Goal: Transaction & Acquisition: Purchase product/service

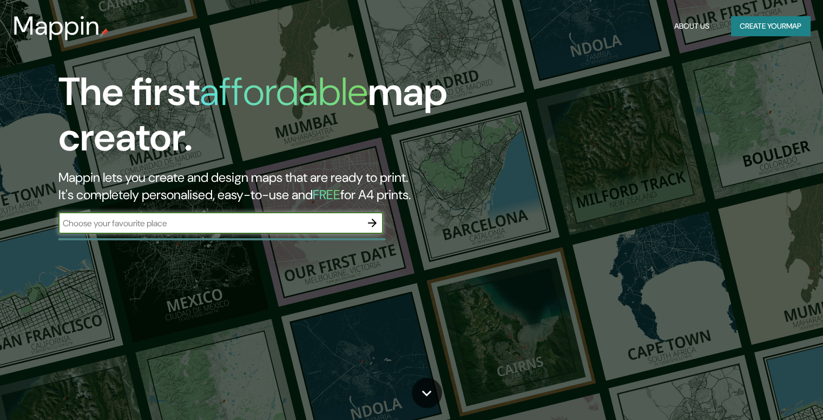
click at [255, 217] on input "text" at bounding box center [209, 223] width 303 height 12
click at [263, 217] on input "text" at bounding box center [209, 223] width 303 height 12
paste input "C. [PERSON_NAME][STREET_ADDRESS]."
type input "C. [PERSON_NAME][STREET_ADDRESS]."
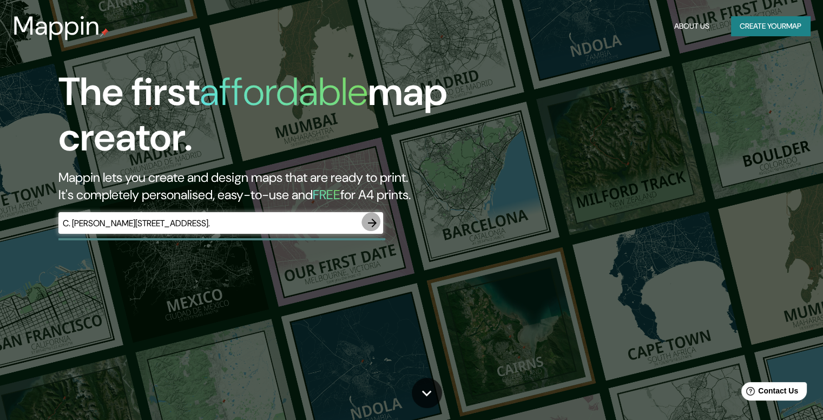
click at [372, 216] on icon "button" at bounding box center [372, 222] width 13 height 13
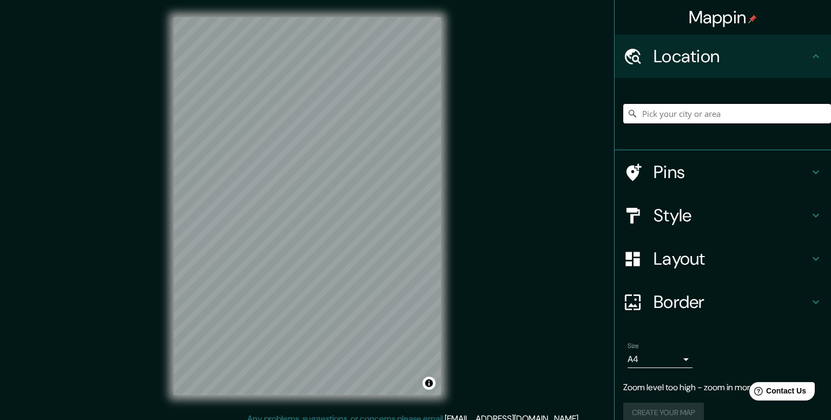
click at [679, 104] on input "Pick your city or area" at bounding box center [727, 113] width 208 height 19
paste input "C. [PERSON_NAME][STREET_ADDRESS]."
type input "[STREET_ADDRESS][PERSON_NAME]"
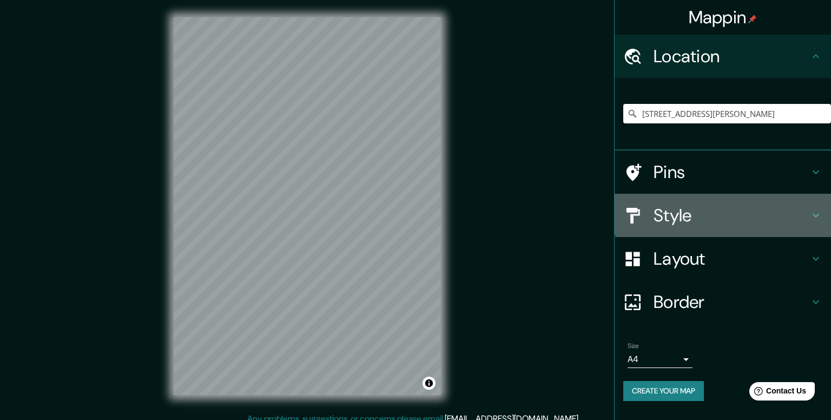
click at [777, 205] on h4 "Style" at bounding box center [732, 216] width 156 height 22
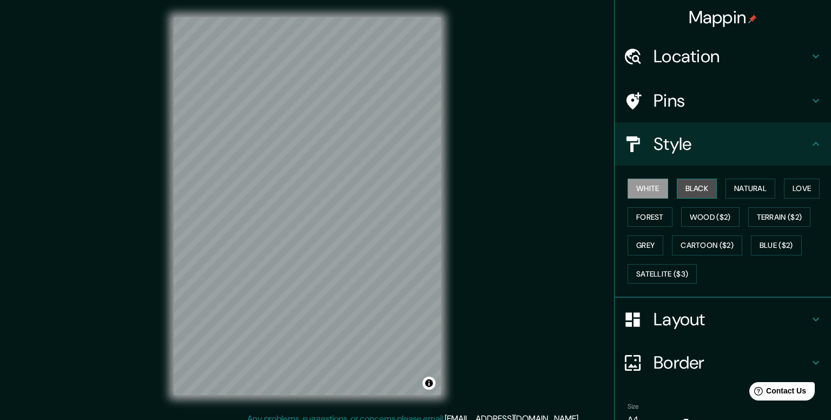
click at [695, 179] on button "Black" at bounding box center [697, 189] width 41 height 20
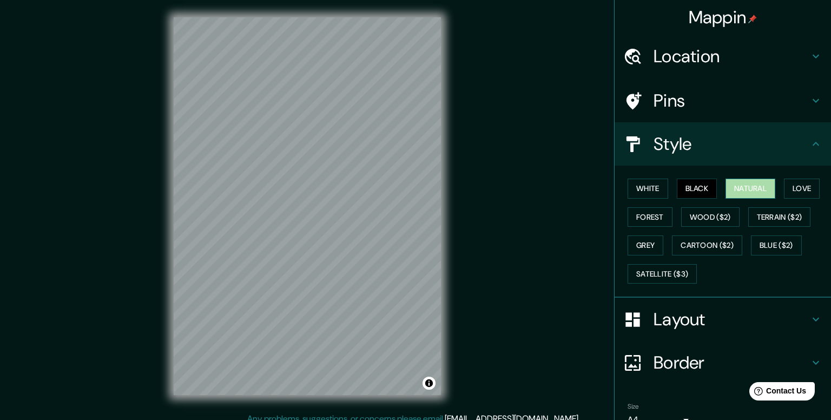
click at [741, 179] on button "Natural" at bounding box center [751, 189] width 50 height 20
click at [784, 179] on button "Love" at bounding box center [802, 189] width 36 height 20
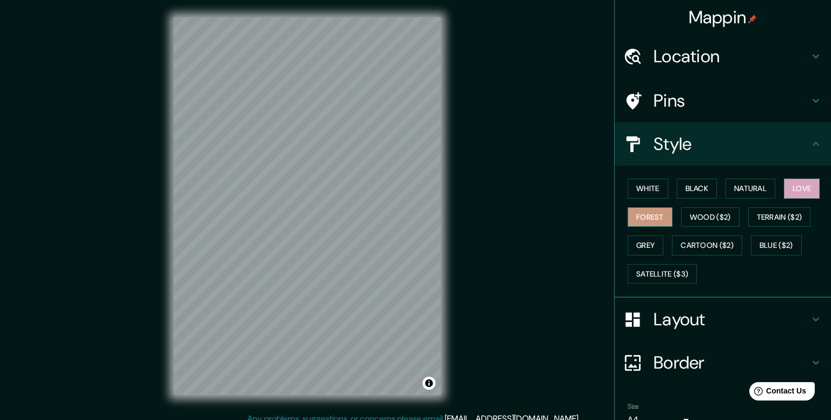
click at [654, 207] on button "Forest" at bounding box center [650, 217] width 45 height 20
click at [684, 207] on button "Wood ($2)" at bounding box center [710, 217] width 58 height 20
click at [784, 179] on button "Love" at bounding box center [802, 189] width 36 height 20
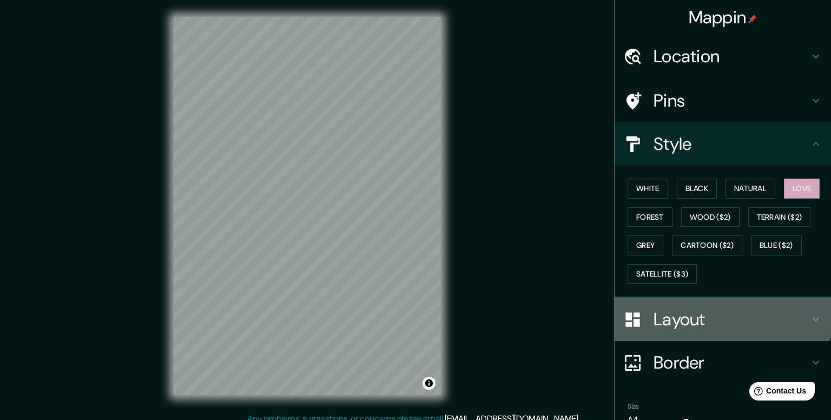
click at [710, 308] on h4 "Layout" at bounding box center [732, 319] width 156 height 22
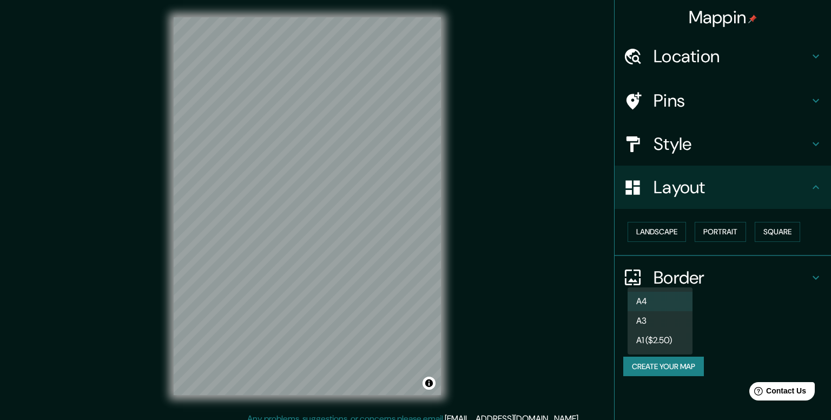
click at [687, 284] on body "Mappin Location [STREET_ADDRESS][GEOGRAPHIC_DATA][PERSON_NAME], [GEOGRAPHIC_DAT…" at bounding box center [415, 210] width 831 height 420
click at [774, 314] on div at bounding box center [415, 210] width 831 height 420
click at [680, 357] on button "Create your map" at bounding box center [663, 367] width 81 height 20
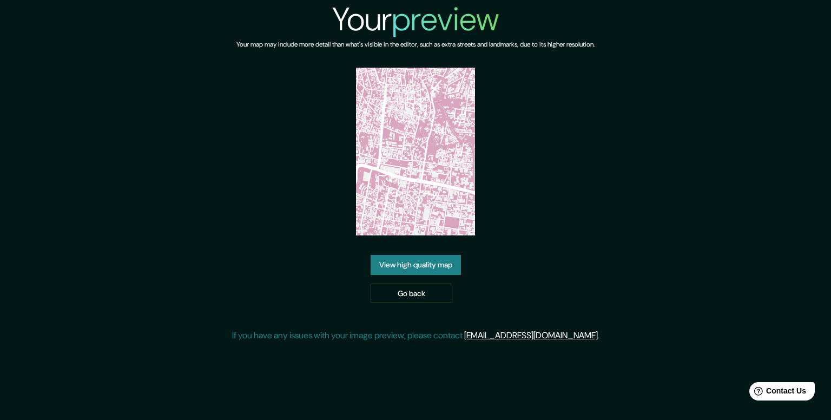
click at [420, 255] on link "View high quality map" at bounding box center [416, 265] width 90 height 20
click at [418, 255] on link "View high quality map" at bounding box center [416, 265] width 90 height 20
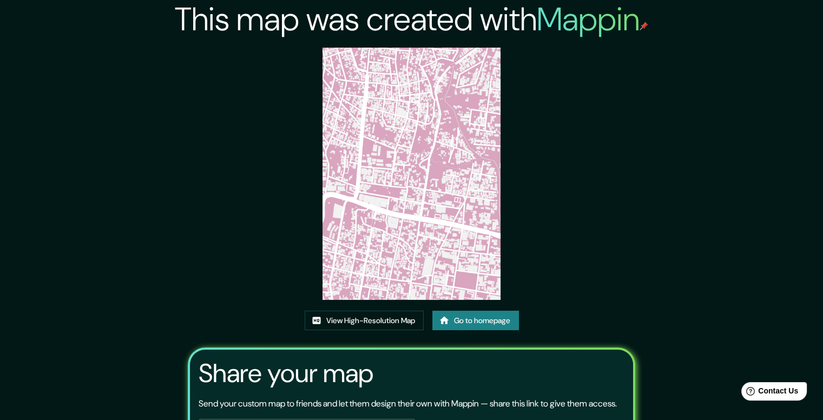
click at [478, 311] on link "Go to homepage" at bounding box center [475, 321] width 87 height 20
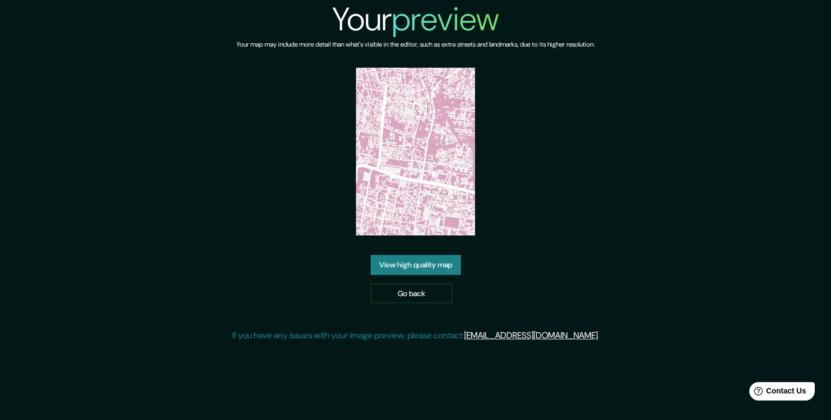
click at [383, 16] on h2 "Your preview" at bounding box center [415, 19] width 167 height 39
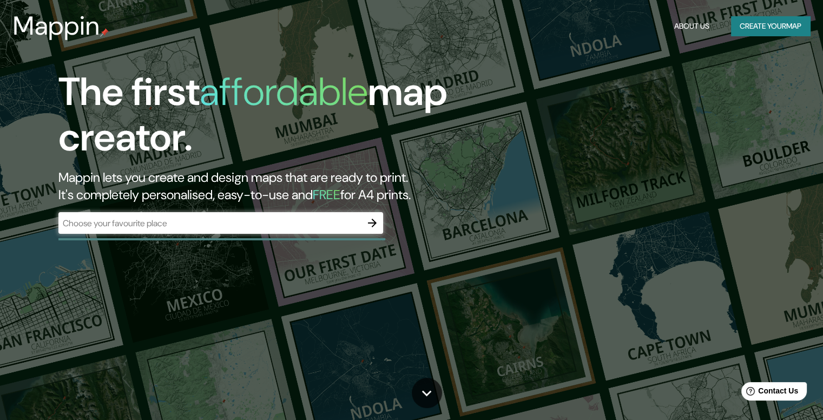
drag, startPoint x: 698, startPoint y: 50, endPoint x: 691, endPoint y: 58, distance: 10.3
click at [366, 212] on button "button" at bounding box center [372, 223] width 22 height 22
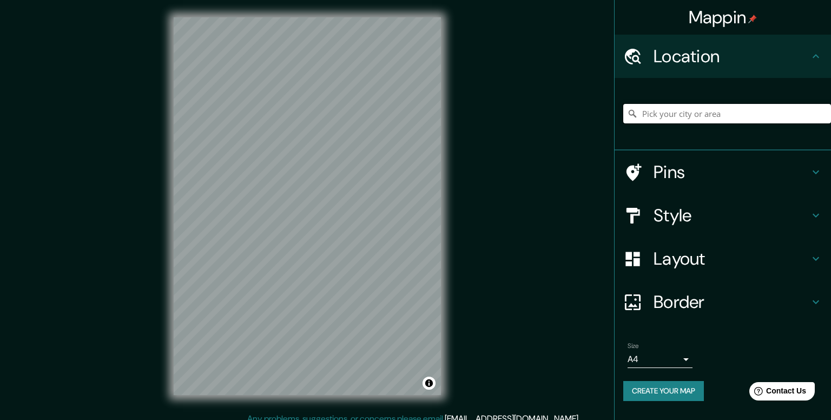
click at [738, 104] on input "Pick your city or area" at bounding box center [727, 113] width 208 height 19
paste input "C. [PERSON_NAME][STREET_ADDRESS]."
type input "[STREET_ADDRESS][PERSON_NAME]"
click at [693, 248] on h4 "Layout" at bounding box center [732, 259] width 156 height 22
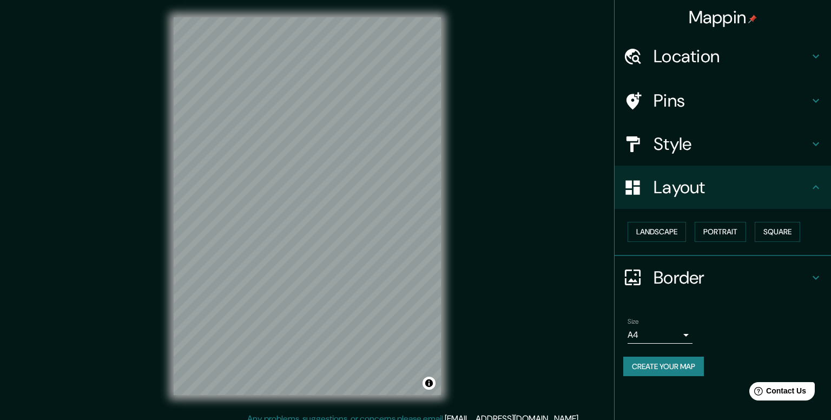
click at [714, 133] on h4 "Style" at bounding box center [732, 144] width 156 height 22
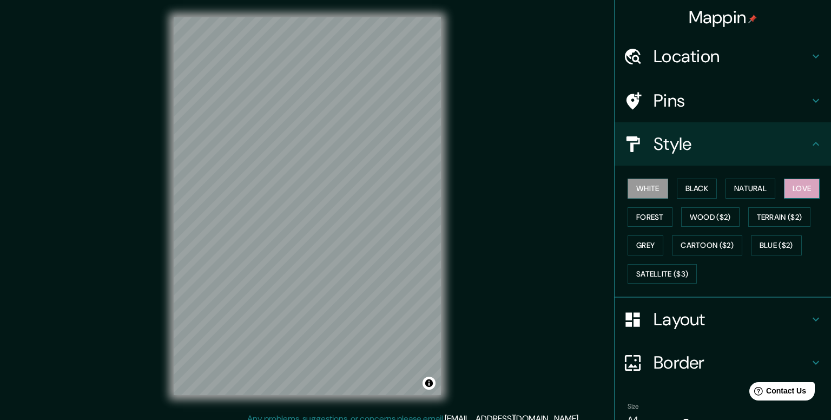
click at [784, 179] on button "Love" at bounding box center [802, 189] width 36 height 20
click at [679, 352] on h4 "Border" at bounding box center [732, 363] width 156 height 22
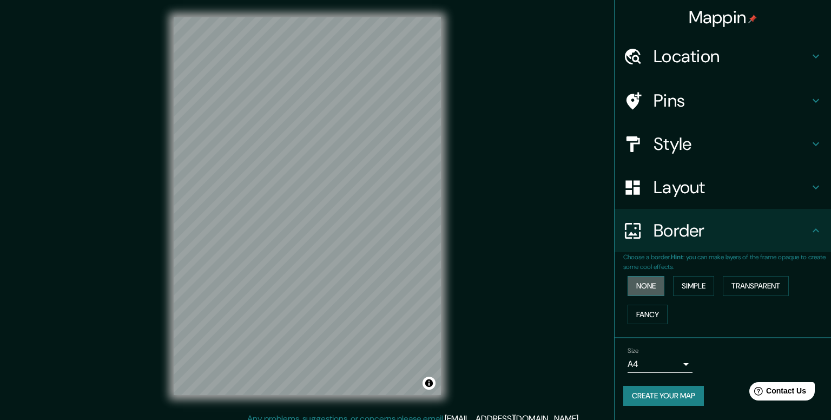
click at [652, 276] on button "None" at bounding box center [646, 286] width 37 height 20
click at [681, 276] on button "Simple" at bounding box center [693, 286] width 41 height 20
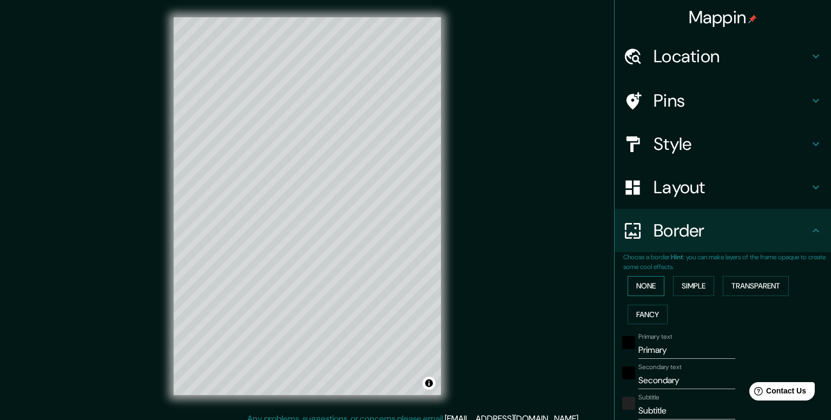
click at [646, 276] on button "None" at bounding box center [646, 286] width 37 height 20
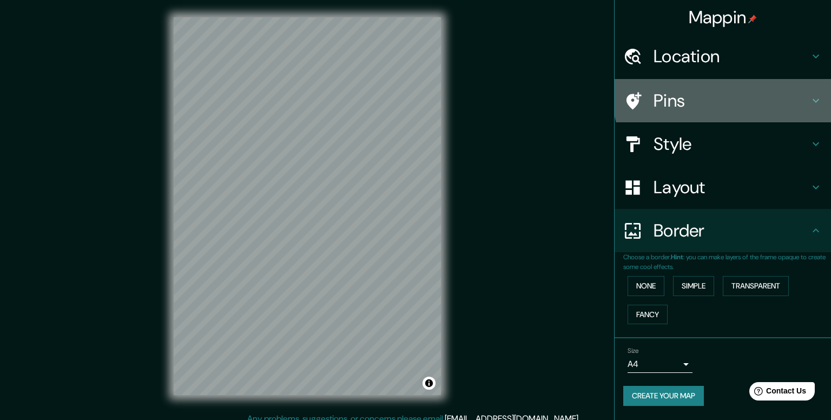
click at [738, 90] on h4 "Pins" at bounding box center [732, 101] width 156 height 22
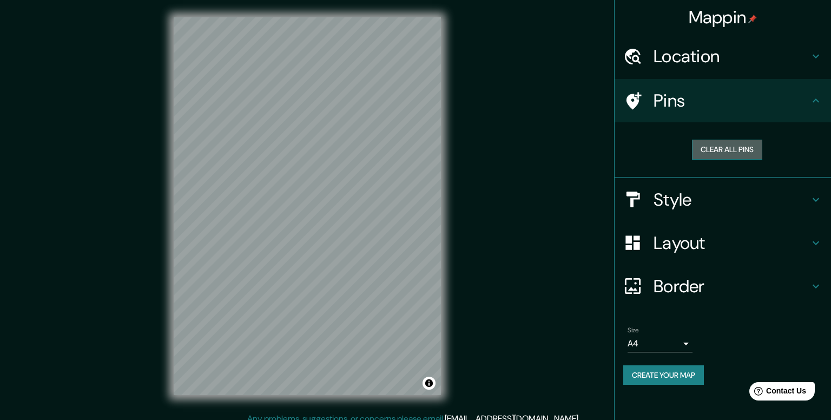
click at [749, 140] on button "Clear all pins" at bounding box center [727, 150] width 70 height 20
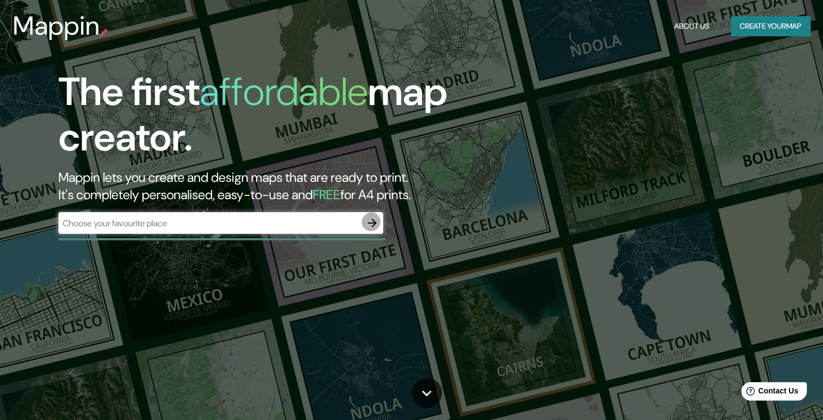
click at [369, 216] on icon "button" at bounding box center [372, 222] width 13 height 13
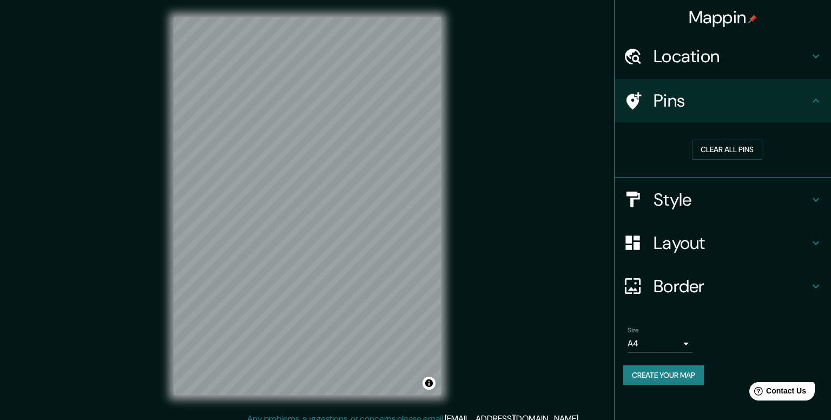
click at [762, 56] on h4 "Location" at bounding box center [732, 56] width 156 height 22
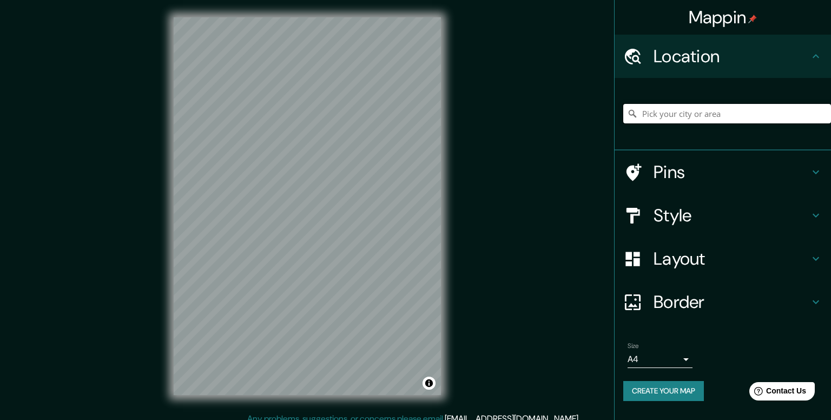
click at [748, 104] on input "Pick your city or area" at bounding box center [727, 113] width 208 height 19
paste input "C. [PERSON_NAME][STREET_ADDRESS]."
type input "[STREET_ADDRESS][PERSON_NAME]"
drag, startPoint x: 481, startPoint y: 274, endPoint x: 502, endPoint y: 255, distance: 28.7
click at [502, 255] on div "Mappin Location Calle José López Alavez 1342, 68040 Oaxaca, Estado de Oaxaca, M…" at bounding box center [415, 215] width 831 height 430
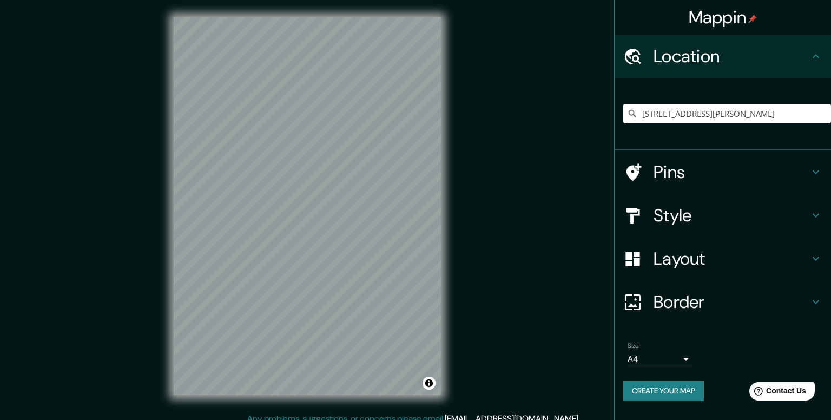
click at [689, 161] on h4 "Pins" at bounding box center [732, 172] width 156 height 22
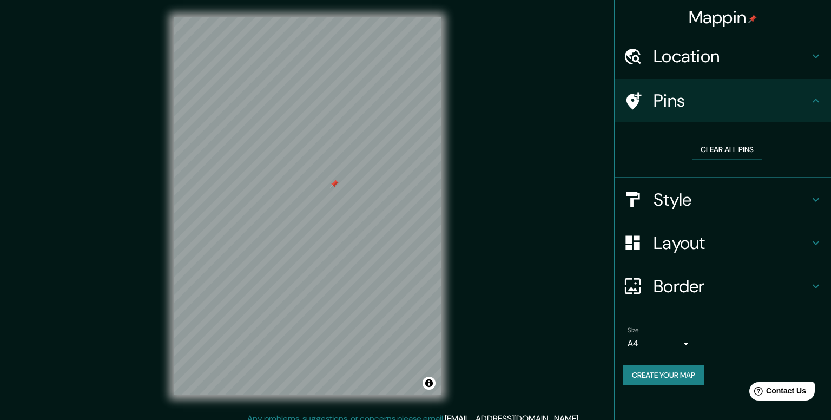
click at [670, 365] on button "Create your map" at bounding box center [663, 375] width 81 height 20
click at [673, 365] on button "Create your map" at bounding box center [663, 375] width 81 height 20
click at [674, 232] on h4 "Layout" at bounding box center [732, 243] width 156 height 22
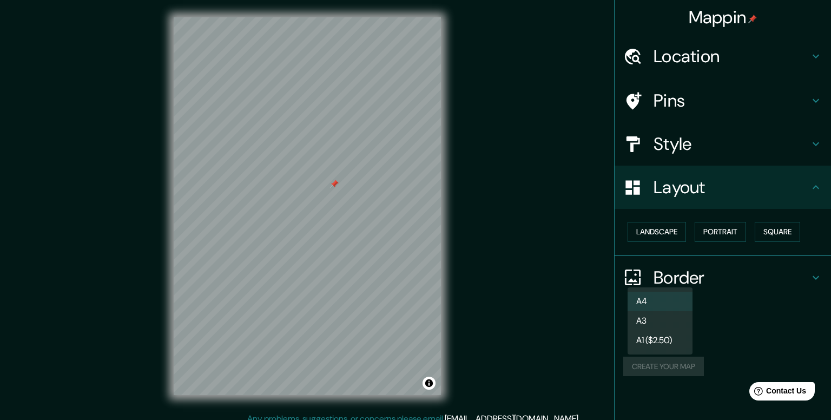
click at [663, 282] on body "Mappin Location [STREET_ADDRESS][GEOGRAPHIC_DATA][PERSON_NAME], [GEOGRAPHIC_DAT…" at bounding box center [415, 210] width 831 height 420
click at [663, 297] on li "A4" at bounding box center [660, 301] width 65 height 19
drag, startPoint x: 663, startPoint y: 310, endPoint x: 670, endPoint y: 294, distance: 17.7
click at [662, 357] on div "Create your map" at bounding box center [722, 367] width 199 height 20
click at [683, 280] on body "Mappin Location Calle José López Alavez 1342, 68040 Oaxaca, Estado de Oaxaca, M…" at bounding box center [415, 210] width 831 height 420
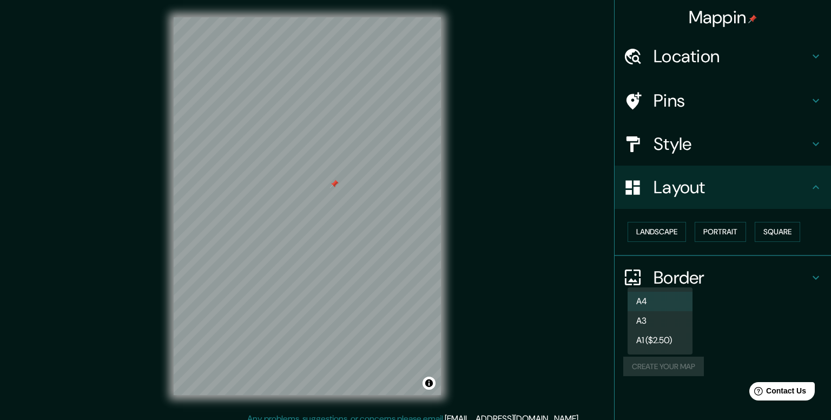
click at [665, 318] on li "A3" at bounding box center [660, 320] width 65 height 19
type input "a4"
click at [758, 313] on div "Size A3 a4 Create your map" at bounding box center [722, 349] width 199 height 72
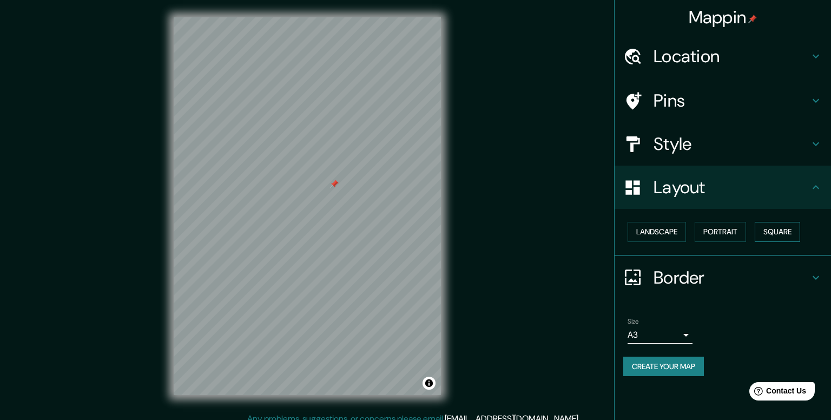
click at [761, 222] on button "Square" at bounding box center [777, 232] width 45 height 20
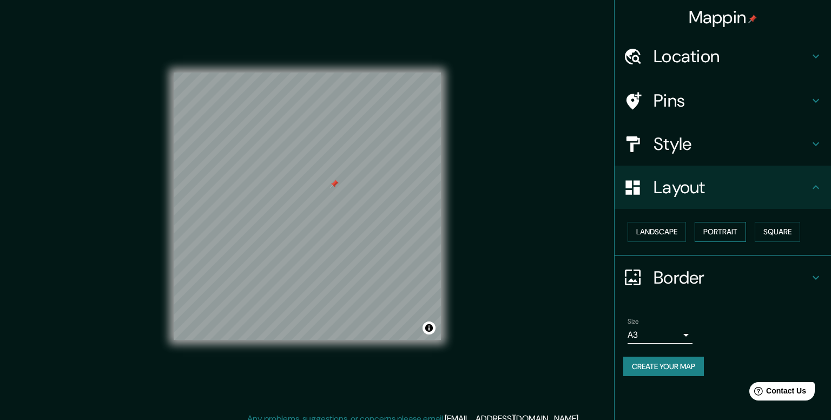
click at [699, 222] on button "Portrait" at bounding box center [720, 232] width 51 height 20
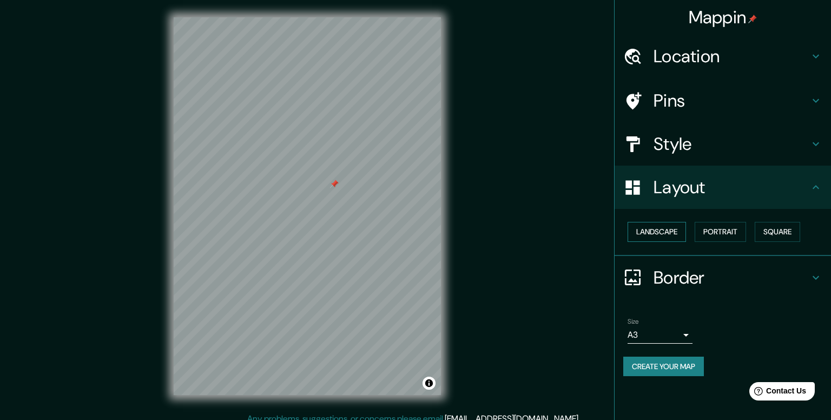
click at [653, 222] on button "Landscape" at bounding box center [657, 232] width 58 height 20
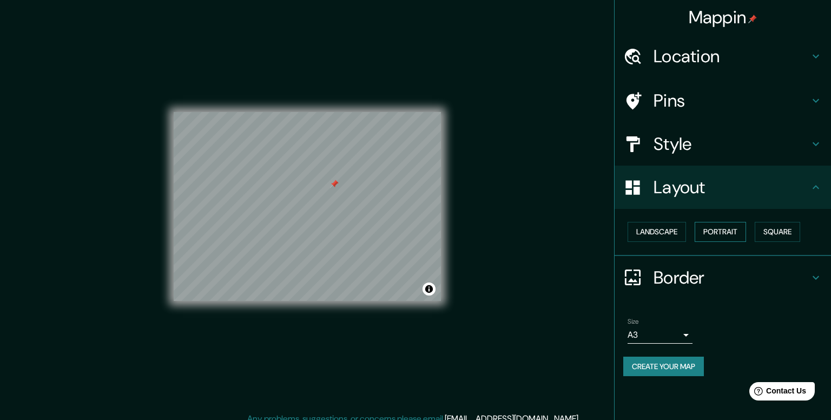
click at [700, 222] on button "Portrait" at bounding box center [720, 232] width 51 height 20
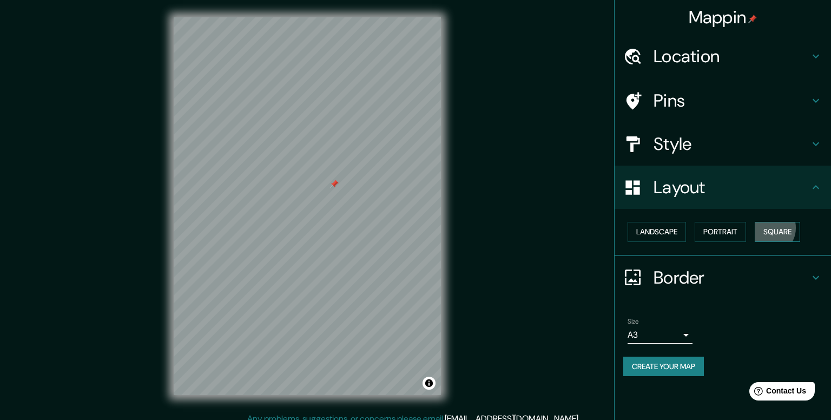
click at [755, 222] on button "Square" at bounding box center [777, 232] width 45 height 20
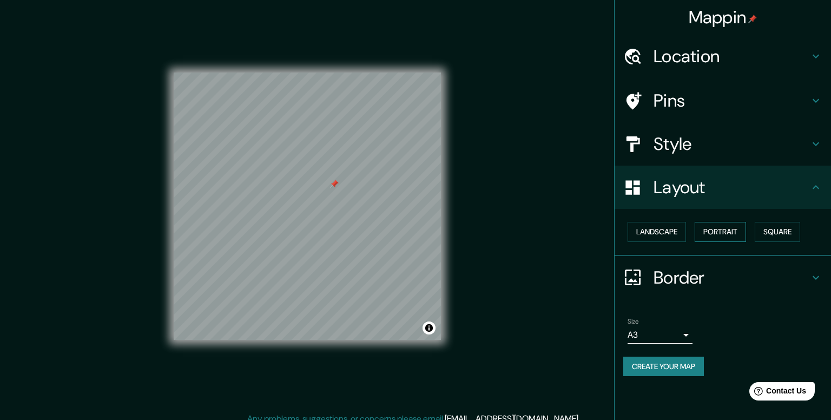
click at [712, 222] on button "Portrait" at bounding box center [720, 232] width 51 height 20
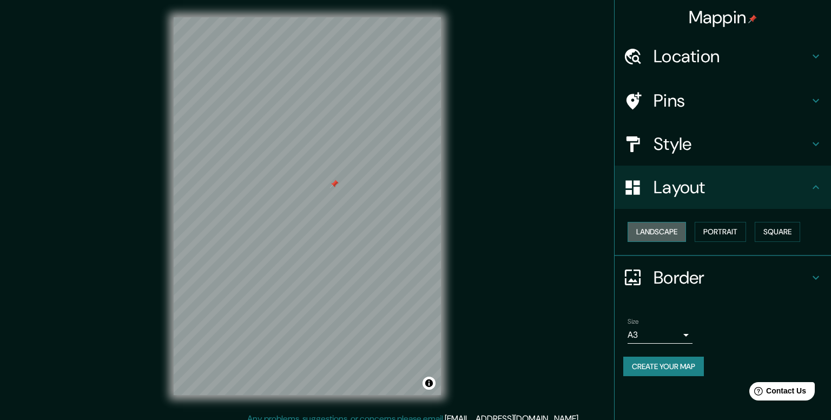
click at [662, 222] on button "Landscape" at bounding box center [657, 232] width 58 height 20
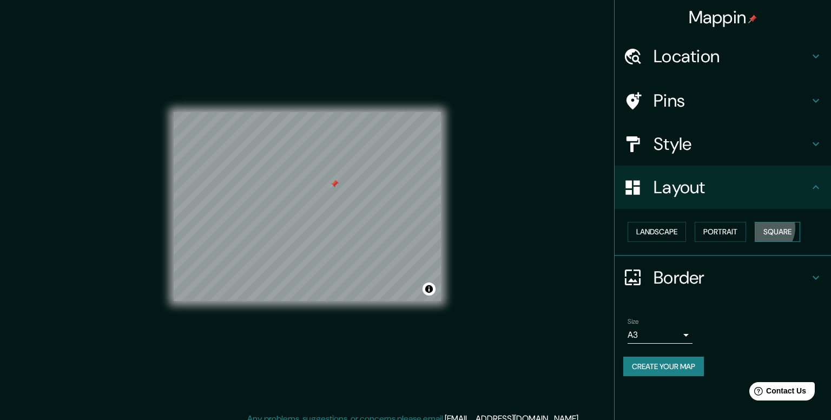
click at [755, 222] on button "Square" at bounding box center [777, 232] width 45 height 20
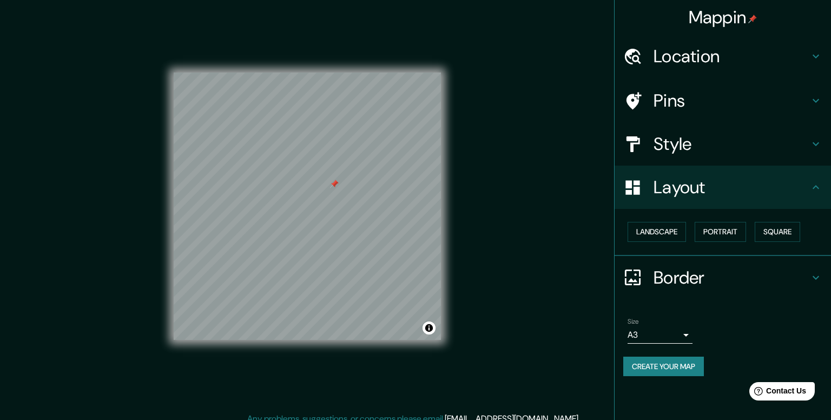
click at [731, 357] on div "Create your map" at bounding box center [722, 367] width 199 height 20
click at [663, 357] on button "Create your map" at bounding box center [663, 367] width 81 height 20
click at [723, 20] on h4 "Mappin" at bounding box center [723, 17] width 69 height 22
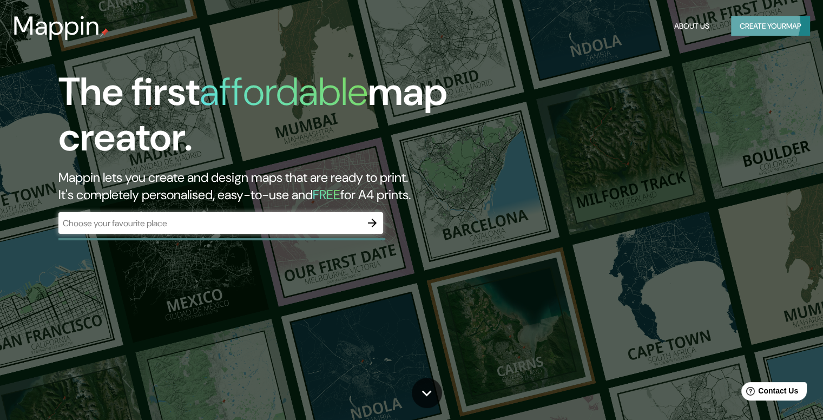
click at [768, 24] on button "Create your map" at bounding box center [770, 26] width 79 height 20
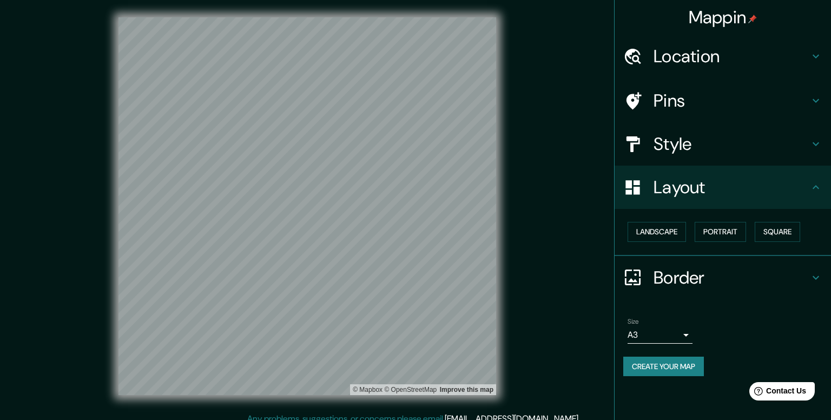
click at [701, 52] on h4 "Location" at bounding box center [732, 56] width 156 height 22
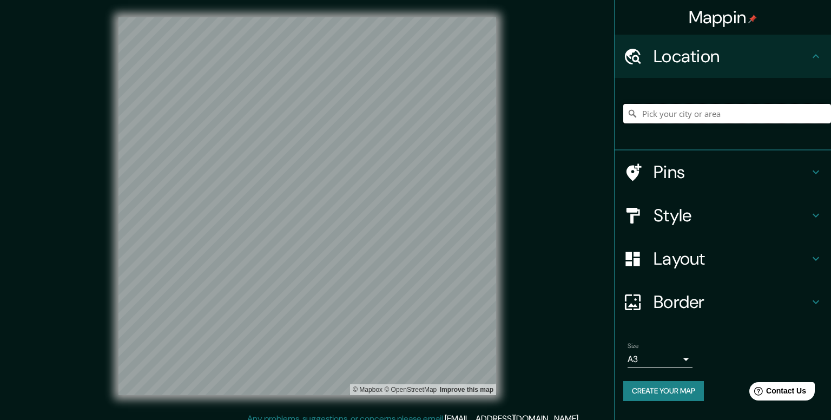
click at [728, 104] on input "Pick your city or area" at bounding box center [727, 113] width 208 height 19
paste input "C. [PERSON_NAME][STREET_ADDRESS]."
type input "[STREET_ADDRESS][PERSON_NAME]"
click at [668, 381] on button "Create your map" at bounding box center [663, 391] width 81 height 20
click at [734, 248] on h4 "Layout" at bounding box center [732, 259] width 156 height 22
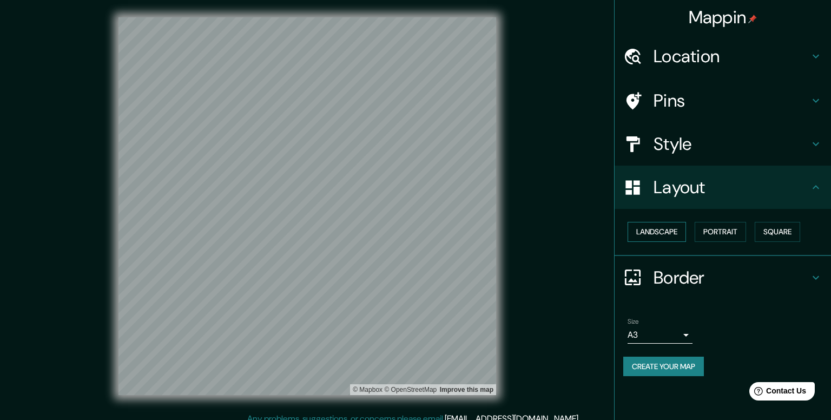
click at [654, 222] on button "Landscape" at bounding box center [657, 232] width 58 height 20
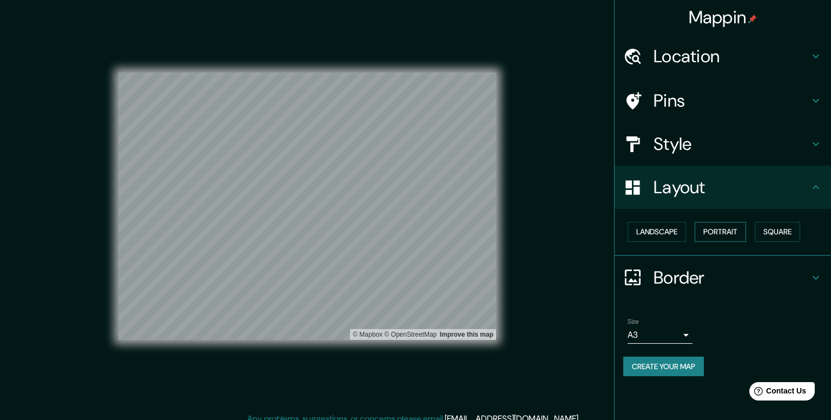
click at [701, 222] on button "Portrait" at bounding box center [720, 232] width 51 height 20
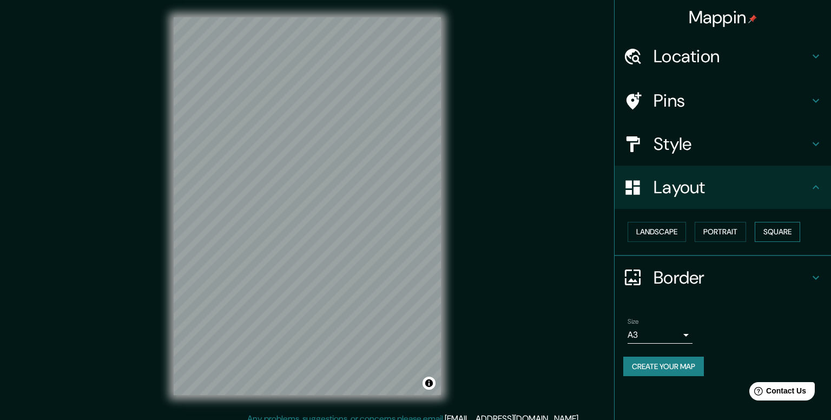
click at [770, 222] on button "Square" at bounding box center [777, 232] width 45 height 20
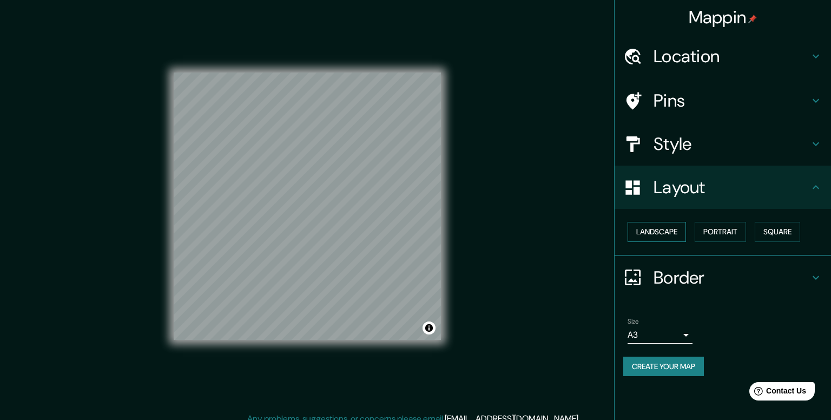
click at [638, 222] on button "Landscape" at bounding box center [657, 232] width 58 height 20
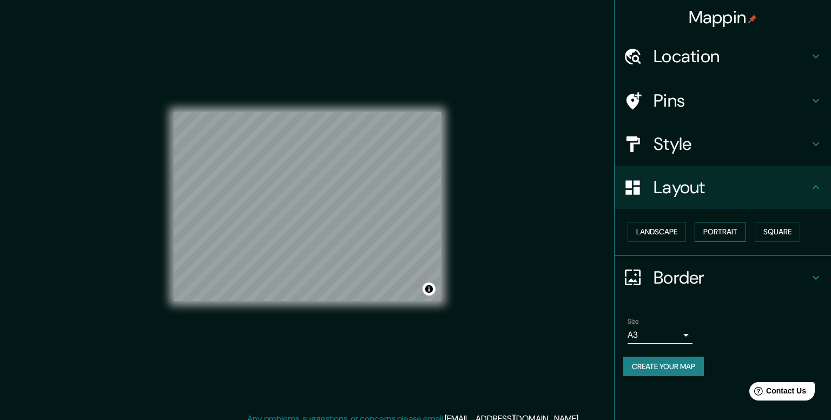
click at [725, 222] on button "Portrait" at bounding box center [720, 232] width 51 height 20
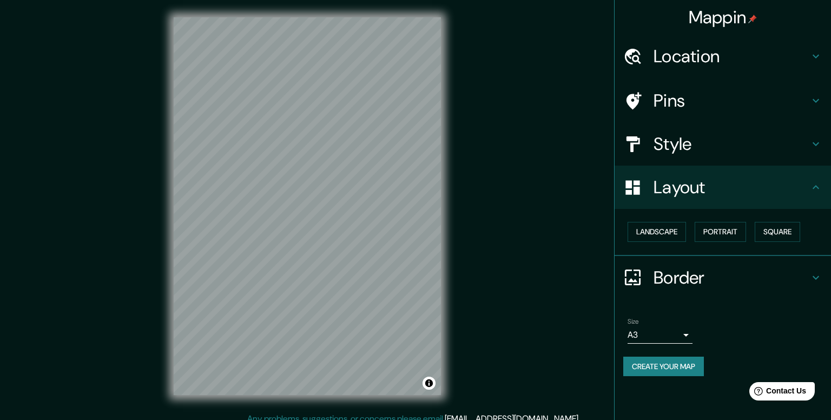
click at [752, 327] on li "Size A3 a4 Create your map" at bounding box center [723, 349] width 216 height 81
click at [680, 281] on body "Mappin Location Calle José López Alavez 1342, 68040 Oaxaca, Estado de Oaxaca, M…" at bounding box center [415, 210] width 831 height 420
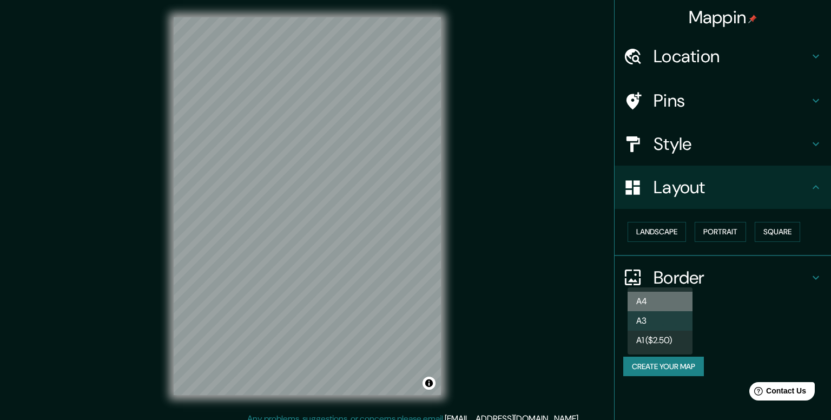
click at [673, 295] on li "A4" at bounding box center [660, 301] width 65 height 19
type input "single"
click at [666, 357] on button "Create your map" at bounding box center [663, 367] width 81 height 20
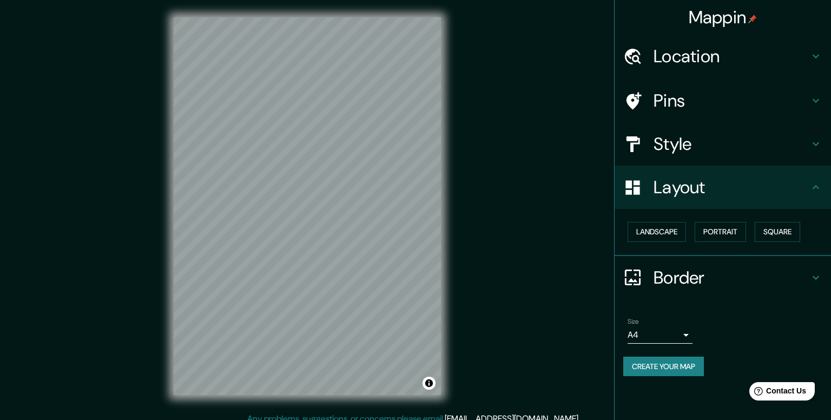
click at [742, 332] on div "Mappin Location Calle José López Alavez 1342, 68040 Oaxaca, Estado de Oaxaca, M…" at bounding box center [722, 210] width 217 height 420
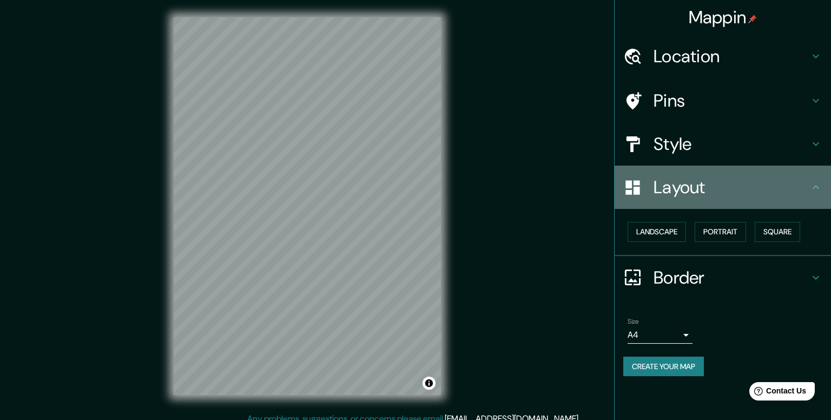
click at [775, 176] on h4 "Layout" at bounding box center [732, 187] width 156 height 22
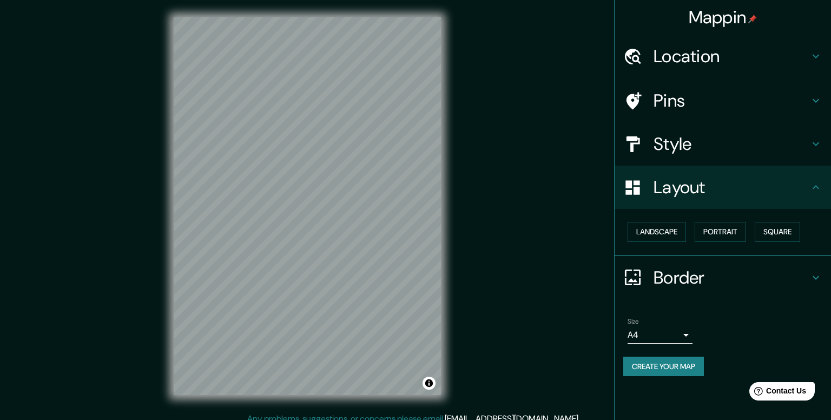
click at [779, 133] on h4 "Style" at bounding box center [732, 144] width 156 height 22
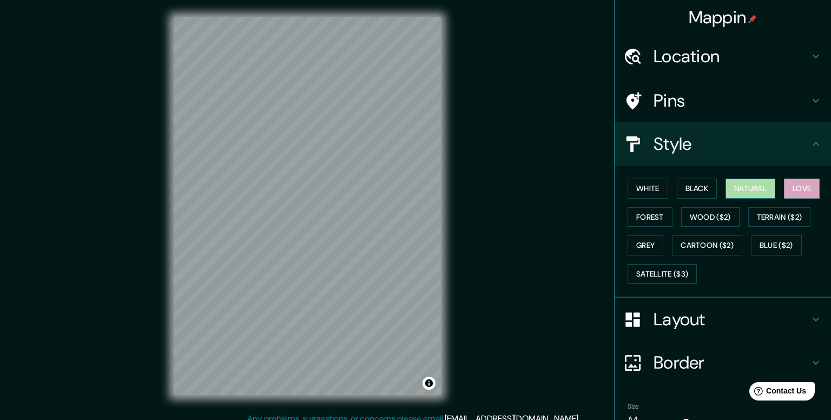
click at [744, 179] on button "Natural" at bounding box center [751, 189] width 50 height 20
click at [685, 179] on button "Black" at bounding box center [697, 189] width 41 height 20
click at [793, 179] on button "Love" at bounding box center [802, 189] width 36 height 20
